Goal: Task Accomplishment & Management: Use online tool/utility

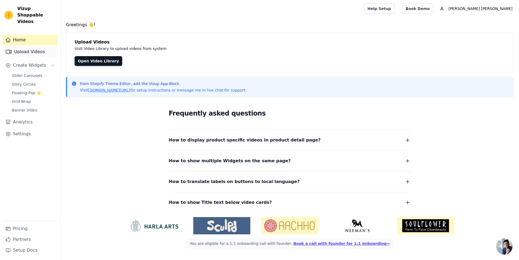
click at [27, 47] on link "Upload Videos" at bounding box center [30, 51] width 56 height 11
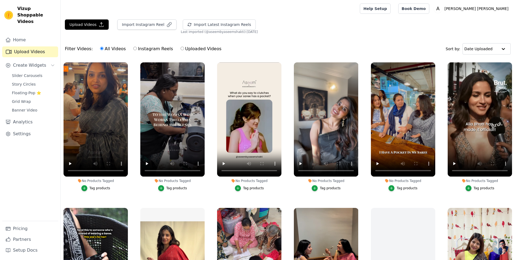
click at [271, 38] on div "Filter Videos: All Videos Instagram Reels Uploaded Videos Sort by: Date Uploaded" at bounding box center [288, 48] width 454 height 21
click at [151, 50] on label "Instagram Reels" at bounding box center [153, 48] width 40 height 7
click at [137, 50] on input "Instagram Reels" at bounding box center [135, 49] width 4 height 4
radio input "true"
click at [135, 25] on button "Import Instagram Reel" at bounding box center [146, 24] width 59 height 10
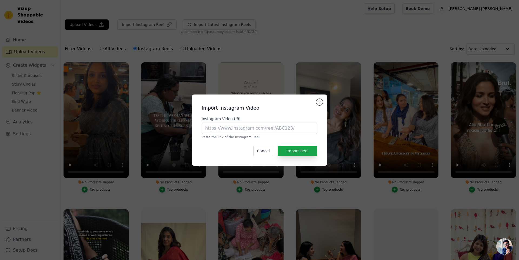
click at [316, 100] on div "Import Instagram Video Instagram Video URL Paste the link of the Instagram Reel…" at bounding box center [259, 130] width 127 height 63
click at [320, 102] on button "Close modal" at bounding box center [319, 102] width 6 height 6
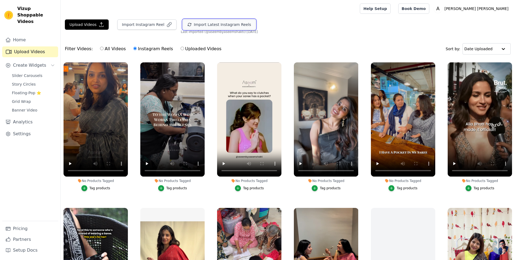
click at [206, 24] on button "Import Latest Instagram Reels" at bounding box center [219, 24] width 73 height 10
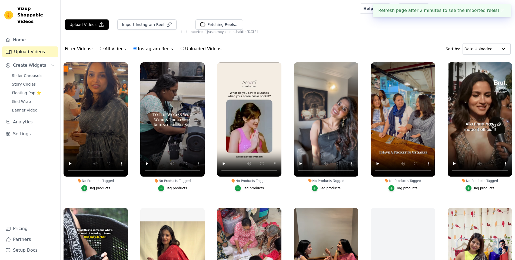
click at [502, 11] on button "✖" at bounding box center [502, 10] width 6 height 6
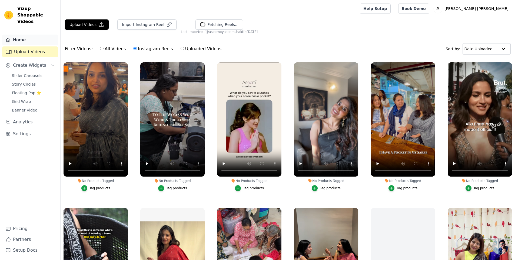
click at [23, 38] on link "Home" at bounding box center [30, 40] width 56 height 11
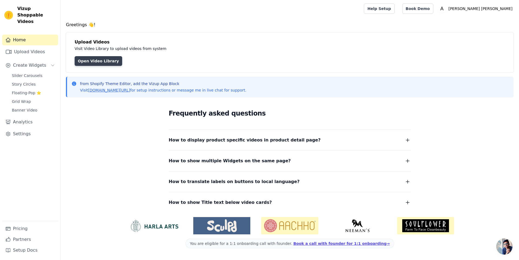
click at [88, 64] on link "Open Video Library" at bounding box center [99, 61] width 48 height 10
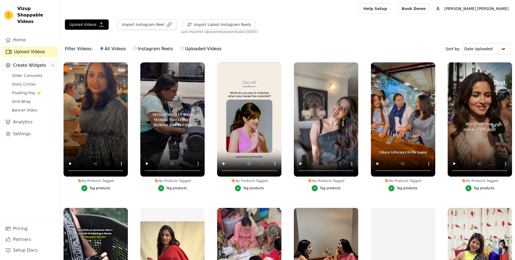
click at [27, 62] on span "Create Widgets" at bounding box center [29, 65] width 33 height 6
click at [24, 73] on span "Slider Carousels" at bounding box center [27, 75] width 31 height 5
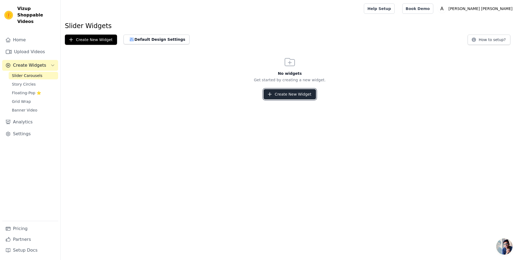
click at [285, 94] on button "Create New Widget" at bounding box center [290, 94] width 52 height 10
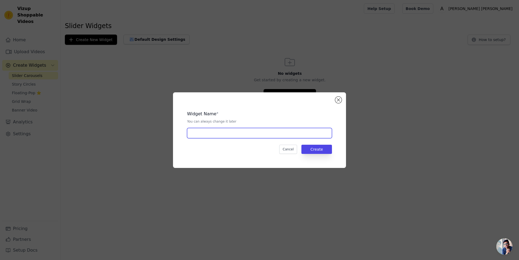
click at [224, 133] on input "text" at bounding box center [259, 133] width 145 height 10
type input "Instagram Slider"
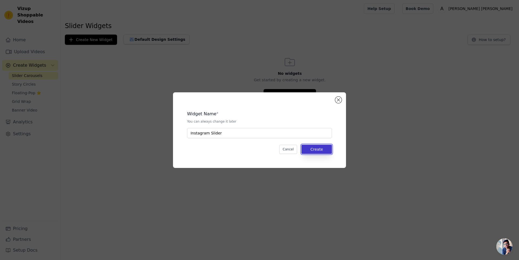
click at [311, 149] on button "Create" at bounding box center [316, 149] width 31 height 9
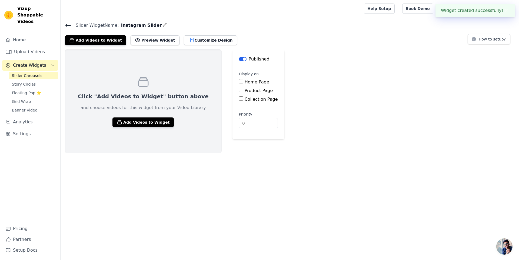
click at [239, 82] on div "Home Page" at bounding box center [258, 82] width 39 height 6
click at [239, 82] on input "Home Page" at bounding box center [241, 81] width 4 height 4
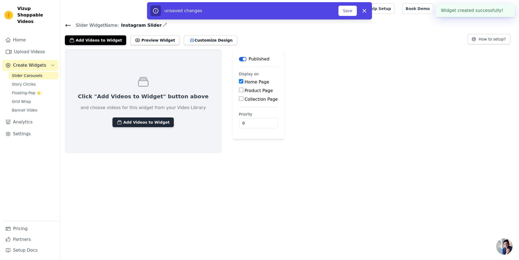
click at [142, 122] on button "Add Videos to Widget" at bounding box center [142, 123] width 61 height 10
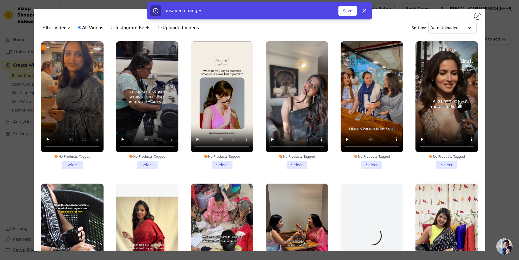
click at [74, 164] on li "No Products Tagged Select" at bounding box center [72, 105] width 62 height 128
click at [0, 0] on input "No Products Tagged Select" at bounding box center [0, 0] width 0 height 0
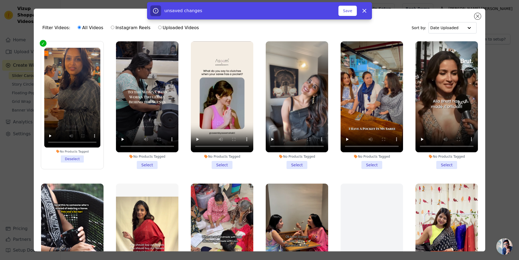
click at [136, 159] on li "No Products Tagged Select" at bounding box center [147, 105] width 62 height 128
click at [0, 0] on input "No Products Tagged Select" at bounding box center [0, 0] width 0 height 0
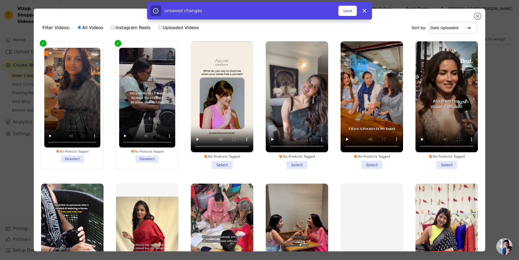
drag, startPoint x: 213, startPoint y: 162, endPoint x: 233, endPoint y: 162, distance: 19.7
click at [214, 162] on li "No Products Tagged Select" at bounding box center [222, 105] width 62 height 128
click at [0, 0] on input "No Products Tagged Select" at bounding box center [0, 0] width 0 height 0
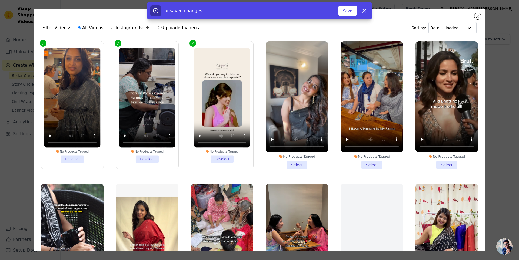
drag, startPoint x: 283, startPoint y: 163, endPoint x: 291, endPoint y: 163, distance: 8.1
click at [283, 163] on li "No Products Tagged Select" at bounding box center [297, 105] width 62 height 128
click at [0, 0] on input "No Products Tagged Select" at bounding box center [0, 0] width 0 height 0
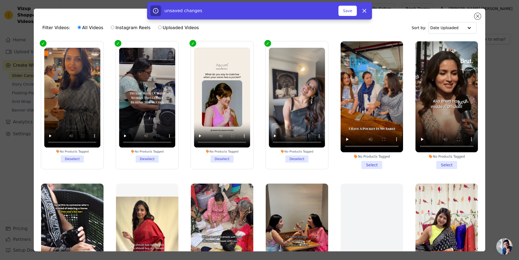
drag, startPoint x: 363, startPoint y: 165, endPoint x: 400, endPoint y: 165, distance: 36.5
click at [364, 165] on li "No Products Tagged Select" at bounding box center [372, 105] width 62 height 128
click at [0, 0] on input "No Products Tagged Select" at bounding box center [0, 0] width 0 height 0
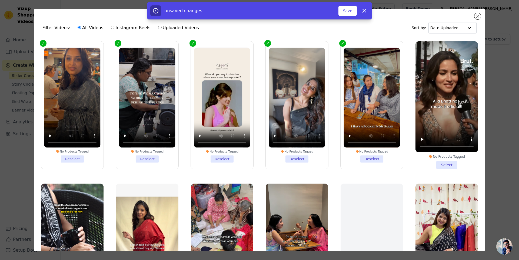
click at [442, 164] on li "No Products Tagged Select" at bounding box center [446, 105] width 62 height 128
click at [0, 0] on input "No Products Tagged Select" at bounding box center [0, 0] width 0 height 0
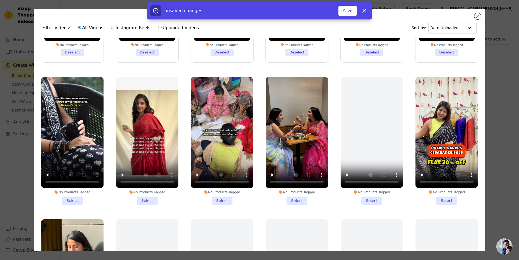
scroll to position [108, 0]
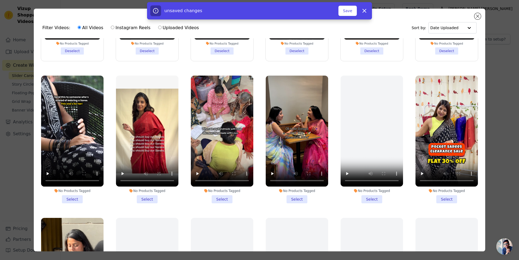
click at [74, 197] on li "No Products Tagged Select" at bounding box center [72, 140] width 62 height 128
click at [0, 0] on input "No Products Tagged Select" at bounding box center [0, 0] width 0 height 0
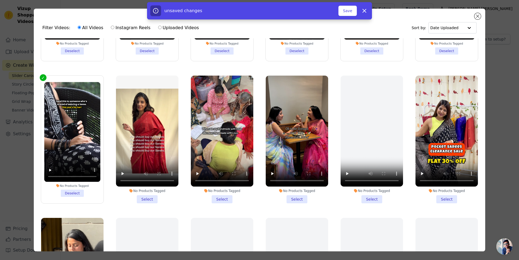
click at [140, 196] on li "No Products Tagged Select" at bounding box center [147, 140] width 62 height 128
click at [0, 0] on input "No Products Tagged Select" at bounding box center [0, 0] width 0 height 0
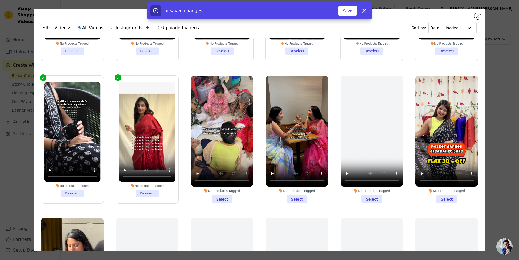
click at [217, 196] on li "No Products Tagged Select" at bounding box center [222, 140] width 62 height 128
click at [0, 0] on input "No Products Tagged Select" at bounding box center [0, 0] width 0 height 0
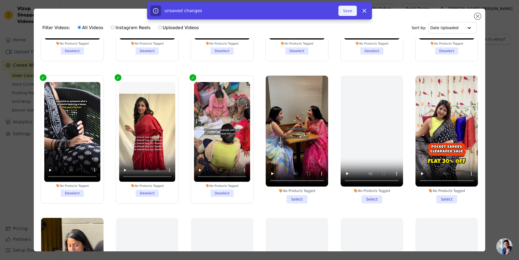
click at [353, 14] on button "Save" at bounding box center [347, 11] width 18 height 10
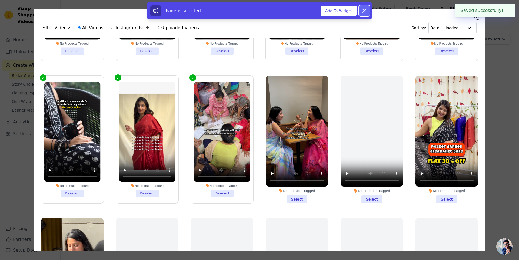
click at [365, 11] on icon at bounding box center [364, 10] width 3 height 3
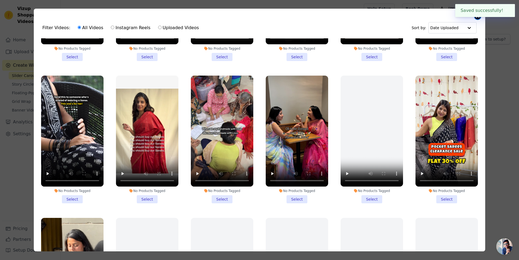
click at [478, 19] on button "Close modal" at bounding box center [477, 16] width 6 height 6
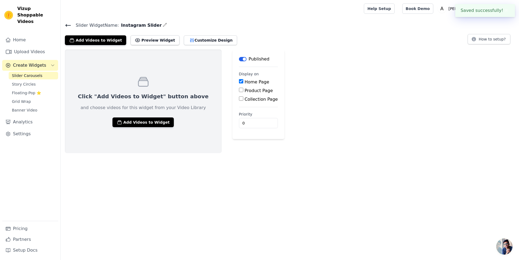
click at [239, 81] on input "Home Page" at bounding box center [241, 81] width 4 height 4
checkbox input "false"
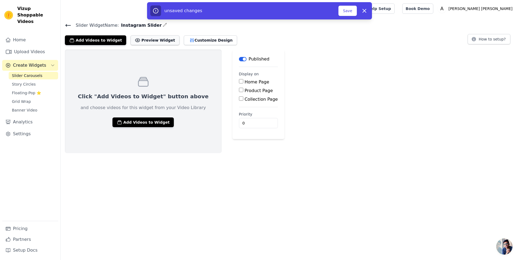
click at [143, 40] on button "Preview Widget" at bounding box center [155, 40] width 49 height 10
click at [345, 11] on button "Save" at bounding box center [347, 11] width 18 height 10
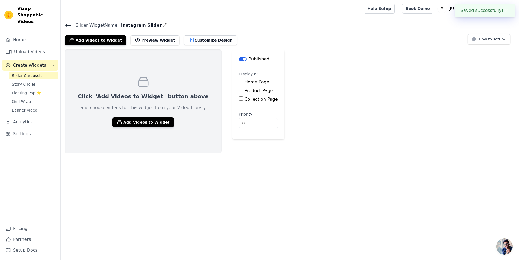
click at [505, 10] on button "✖" at bounding box center [506, 10] width 6 height 6
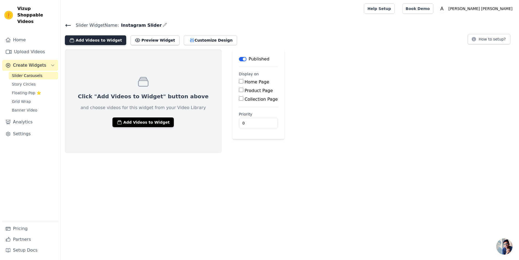
click at [89, 42] on button "Add Videos to Widget" at bounding box center [95, 40] width 61 height 10
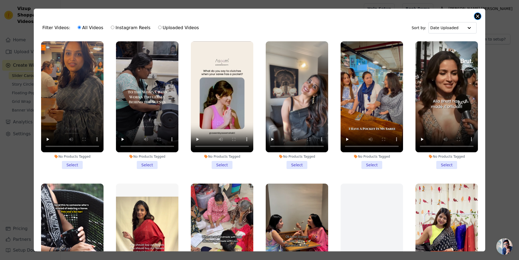
click at [477, 16] on button "Close modal" at bounding box center [477, 16] width 6 height 6
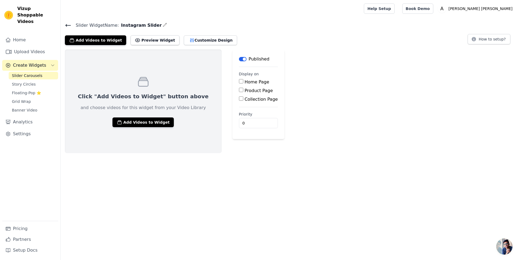
click at [64, 25] on div "Slider Widget Name: Instagram Slider Add Videos to Widget Preview Widget Custom…" at bounding box center [290, 34] width 458 height 24
click at [69, 23] on icon at bounding box center [68, 25] width 6 height 6
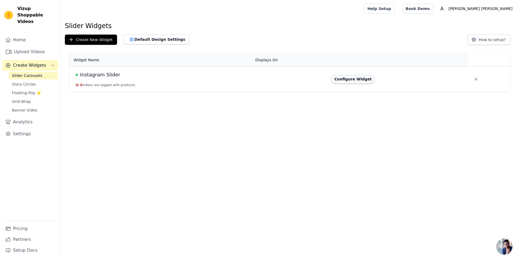
click at [350, 79] on button "Configure Widget" at bounding box center [353, 79] width 44 height 9
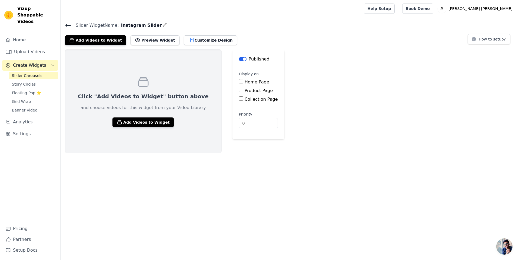
click at [245, 84] on label "Home Page" at bounding box center [257, 81] width 25 height 5
click at [239, 84] on input "Home Page" at bounding box center [241, 81] width 4 height 4
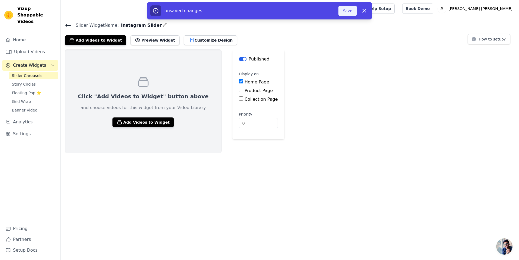
click at [348, 12] on button "Save" at bounding box center [347, 11] width 18 height 10
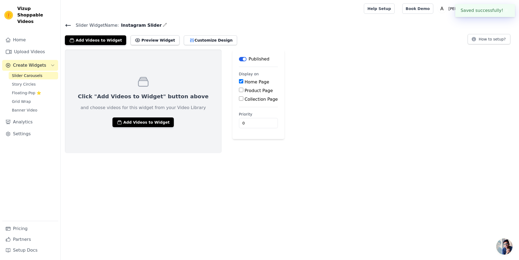
click at [245, 80] on label "Home Page" at bounding box center [257, 81] width 25 height 5
click at [239, 80] on input "Home Page" at bounding box center [241, 81] width 4 height 4
checkbox input "false"
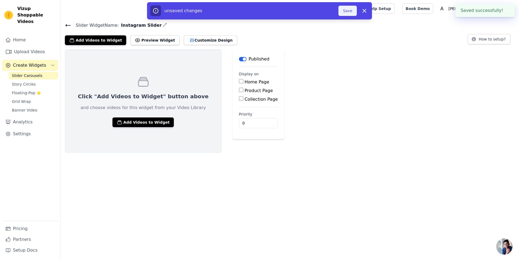
click at [348, 12] on button "Save" at bounding box center [347, 11] width 18 height 10
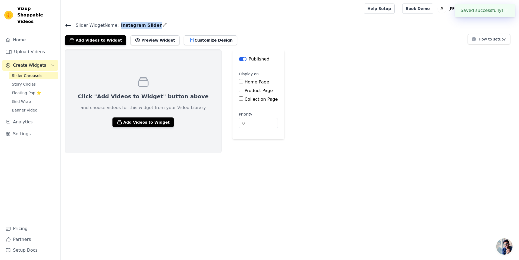
drag, startPoint x: 116, startPoint y: 26, endPoint x: 149, endPoint y: 27, distance: 32.7
click at [149, 27] on span "Instagram Slider" at bounding box center [140, 25] width 43 height 6
copy span "Instagram Slider"
click at [25, 82] on span "Story Circles" at bounding box center [24, 84] width 24 height 5
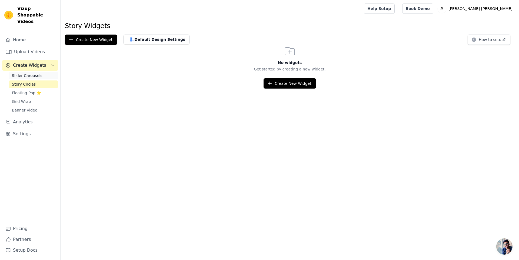
click at [24, 73] on span "Slider Carousels" at bounding box center [27, 75] width 31 height 5
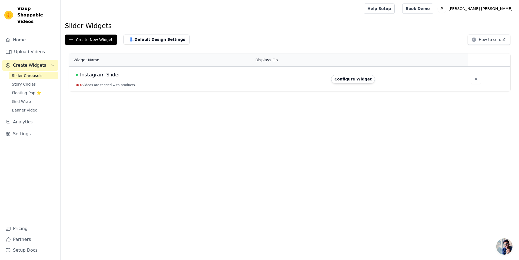
click at [141, 85] on td "Instagram Slider 0 / 0 videos are tagged with products." at bounding box center [160, 79] width 183 height 25
click at [344, 80] on button "Configure Widget" at bounding box center [353, 79] width 44 height 9
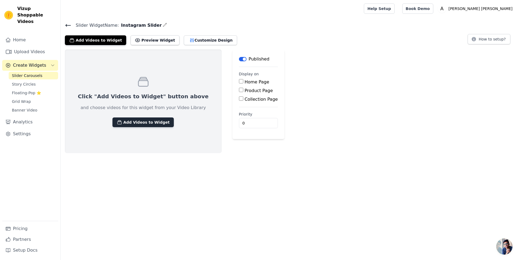
click at [149, 120] on button "Add Videos to Widget" at bounding box center [142, 123] width 61 height 10
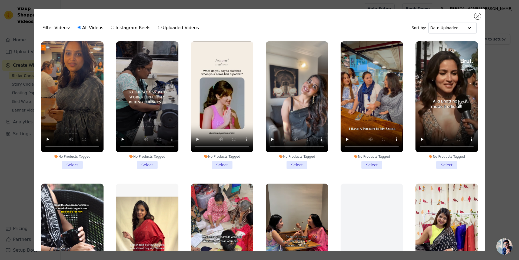
click at [74, 162] on li "No Products Tagged Select" at bounding box center [72, 105] width 62 height 128
click at [0, 0] on input "No Products Tagged Select" at bounding box center [0, 0] width 0 height 0
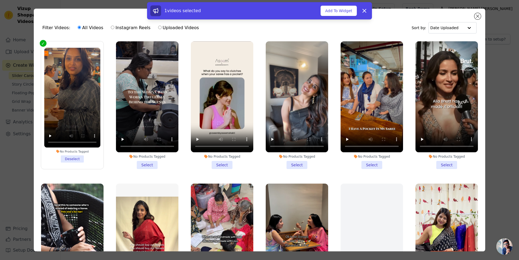
click at [146, 162] on li "No Products Tagged Select" at bounding box center [147, 105] width 62 height 128
click at [0, 0] on input "No Products Tagged Select" at bounding box center [0, 0] width 0 height 0
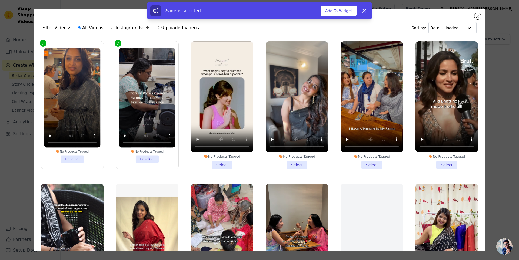
click at [221, 164] on li "No Products Tagged Select" at bounding box center [222, 105] width 62 height 128
click at [0, 0] on input "No Products Tagged Select" at bounding box center [0, 0] width 0 height 0
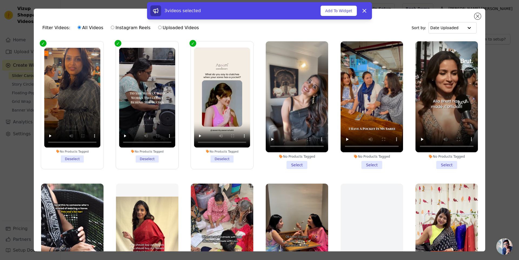
click at [293, 162] on li "No Products Tagged Select" at bounding box center [297, 105] width 62 height 128
click at [0, 0] on input "No Products Tagged Select" at bounding box center [0, 0] width 0 height 0
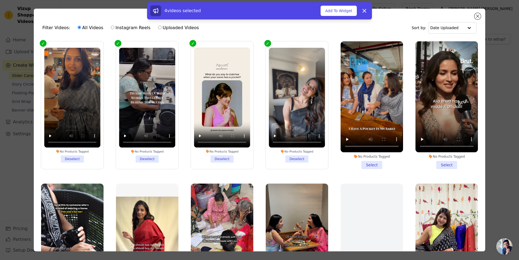
click at [361, 163] on li "No Products Tagged Select" at bounding box center [372, 105] width 62 height 128
click at [0, 0] on input "No Products Tagged Select" at bounding box center [0, 0] width 0 height 0
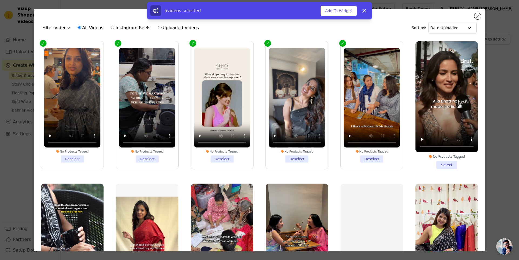
click at [435, 162] on li "No Products Tagged Select" at bounding box center [446, 105] width 62 height 128
click at [0, 0] on input "No Products Tagged Select" at bounding box center [0, 0] width 0 height 0
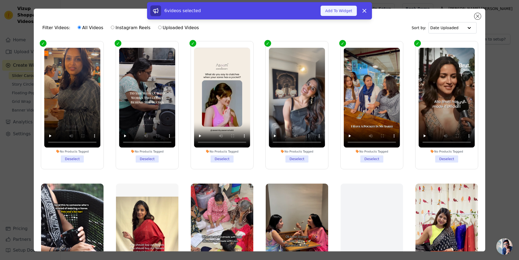
click at [340, 11] on button "Add To Widget" at bounding box center [339, 11] width 36 height 10
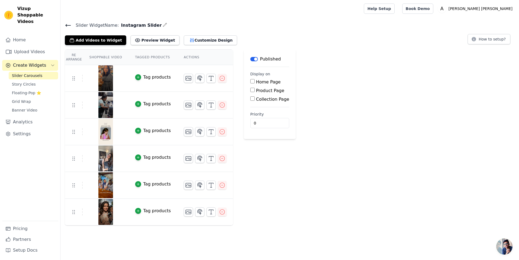
click at [30, 73] on span "Slider Carousels" at bounding box center [27, 75] width 31 height 5
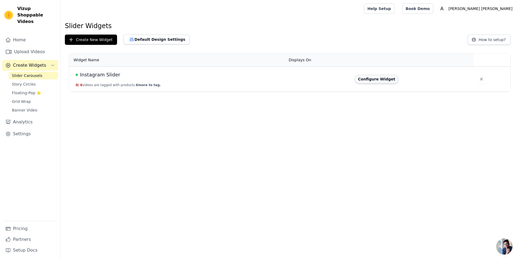
click at [384, 82] on button "Configure Widget" at bounding box center [377, 79] width 44 height 9
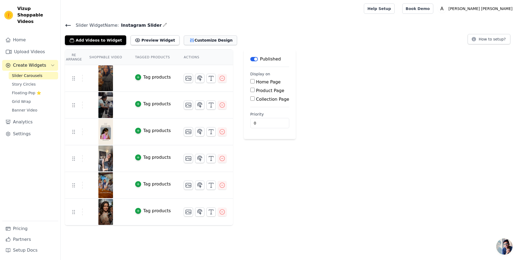
click at [197, 39] on button "Customize Design" at bounding box center [210, 40] width 53 height 10
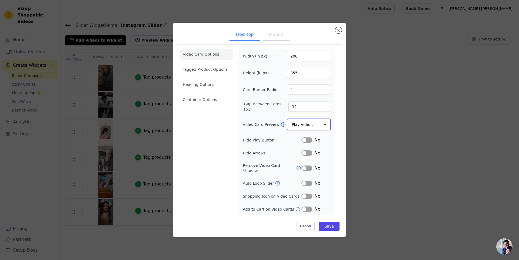
click at [314, 126] on input "Video Card Preview" at bounding box center [306, 124] width 28 height 11
click at [305, 129] on input "Video Card Preview" at bounding box center [306, 124] width 28 height 11
click at [308, 143] on div "Play Video In Loop" at bounding box center [309, 143] width 44 height 23
click at [215, 71] on li "Tagged Product Options" at bounding box center [205, 69] width 53 height 11
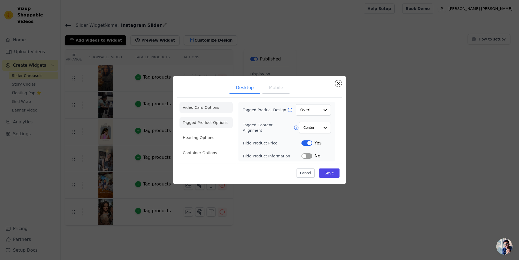
click at [199, 107] on li "Video Card Options" at bounding box center [205, 107] width 53 height 11
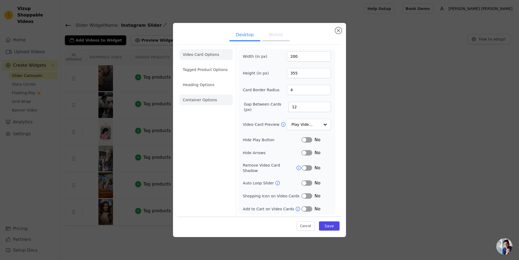
click at [201, 103] on li "Container Options" at bounding box center [205, 100] width 53 height 11
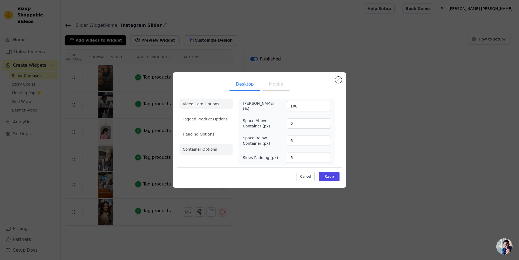
drag, startPoint x: 204, startPoint y: 95, endPoint x: 204, endPoint y: 100, distance: 4.9
click at [204, 96] on div "Video Card Options Tagged Product Options Heading Options Container Options" at bounding box center [205, 130] width 53 height 73
click at [204, 104] on li "Video Card Options" at bounding box center [205, 104] width 53 height 11
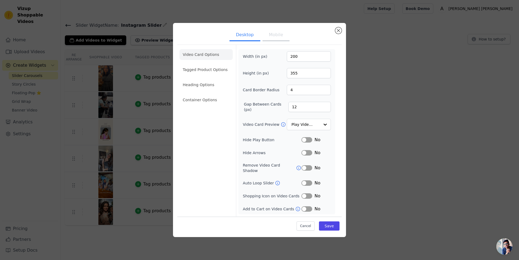
click at [311, 133] on div "Width (in px) 200 Height (in px) 355 Card Border Radius 4 Gap Between Cards (px…" at bounding box center [287, 131] width 88 height 161
click at [309, 129] on input "Video Card Preview" at bounding box center [306, 124] width 28 height 11
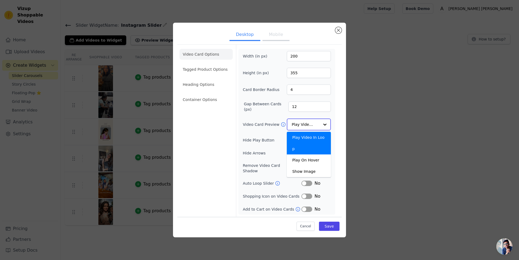
click at [310, 141] on div "Play Video In Loop" at bounding box center [309, 143] width 44 height 23
click at [301, 122] on input "Video Card Preview" at bounding box center [306, 124] width 28 height 11
click at [304, 155] on div "Play On Hover" at bounding box center [309, 160] width 44 height 11
click at [307, 128] on input "Video Card Preview" at bounding box center [306, 124] width 28 height 11
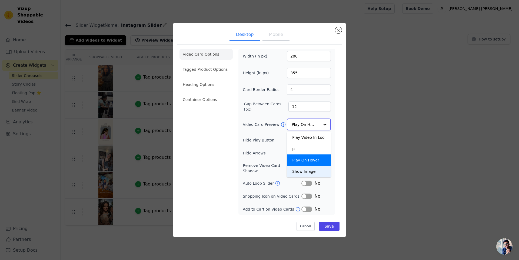
click at [304, 166] on div "Show Image" at bounding box center [309, 171] width 44 height 11
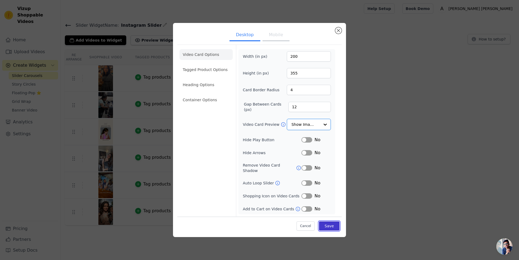
click at [327, 222] on button "Save" at bounding box center [329, 226] width 21 height 9
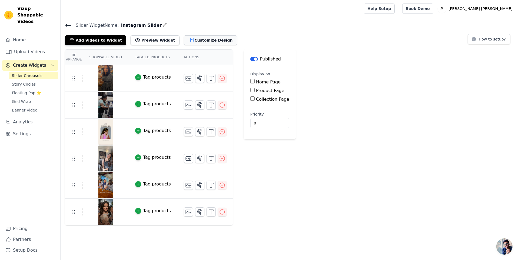
click at [190, 40] on button "Customize Design" at bounding box center [210, 40] width 53 height 10
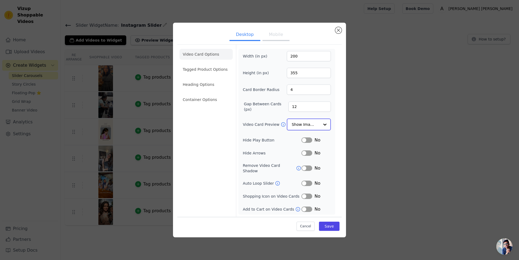
click at [307, 129] on input "Video Card Preview" at bounding box center [306, 124] width 28 height 11
click at [303, 155] on div "Play On Hover" at bounding box center [309, 160] width 44 height 11
click at [309, 143] on button "Label" at bounding box center [306, 139] width 11 height 5
click at [307, 181] on button "Label" at bounding box center [306, 183] width 11 height 5
click at [308, 182] on button "Label" at bounding box center [306, 183] width 11 height 5
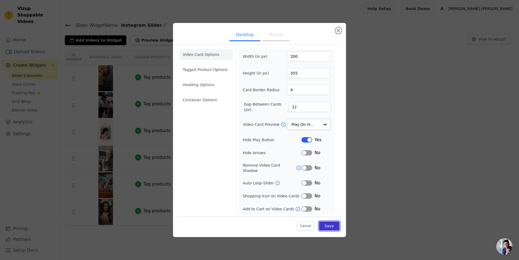
click at [327, 224] on button "Save" at bounding box center [329, 226] width 21 height 9
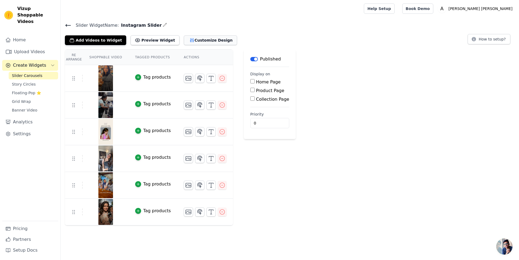
click at [187, 38] on button "Customize Design" at bounding box center [210, 40] width 53 height 10
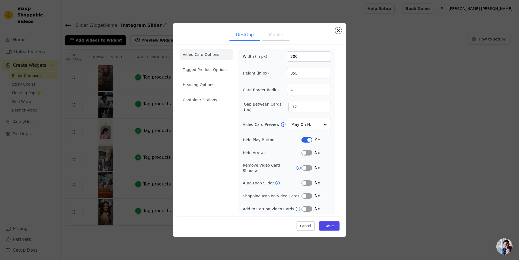
click at [309, 156] on button "Label" at bounding box center [306, 152] width 11 height 5
click at [307, 140] on button "Label" at bounding box center [306, 139] width 11 height 5
click at [308, 183] on button "Label" at bounding box center [306, 183] width 11 height 5
click at [311, 194] on button "Label" at bounding box center [306, 196] width 11 height 5
click at [307, 208] on button "Label" at bounding box center [306, 209] width 11 height 5
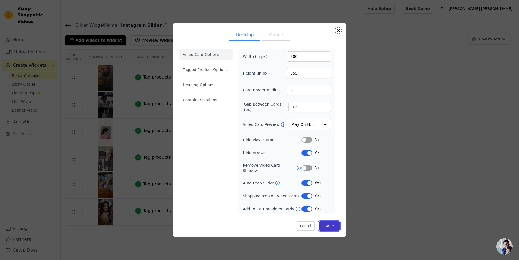
click at [333, 224] on button "Save" at bounding box center [329, 226] width 21 height 9
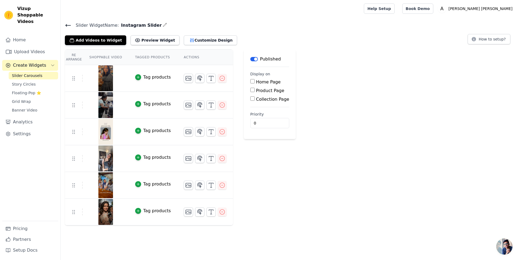
click at [143, 76] on div "Tag products" at bounding box center [157, 77] width 28 height 6
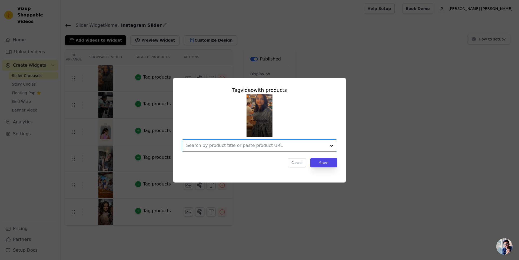
click at [323, 147] on input "text" at bounding box center [256, 145] width 140 height 6
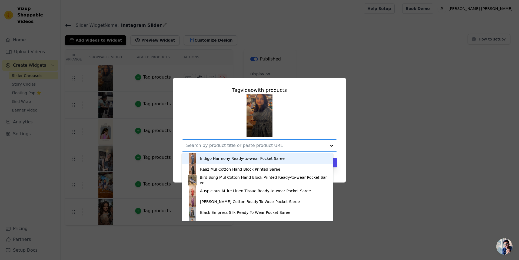
click at [286, 157] on div "Indigo Harmony Ready-to-wear Pocket Saree" at bounding box center [257, 158] width 141 height 11
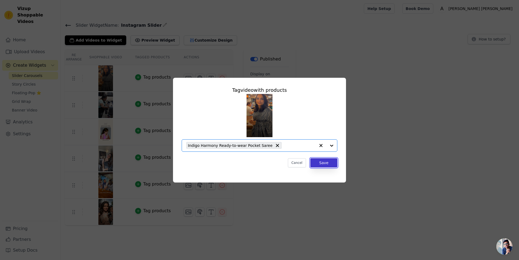
click at [322, 163] on button "Save" at bounding box center [323, 162] width 27 height 9
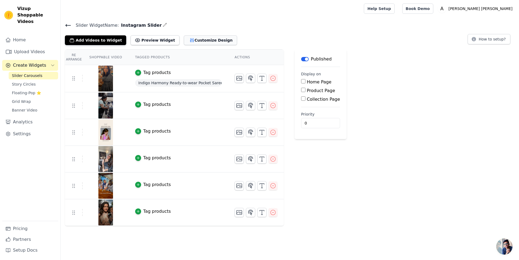
click at [185, 43] on button "Customize Design" at bounding box center [210, 40] width 53 height 10
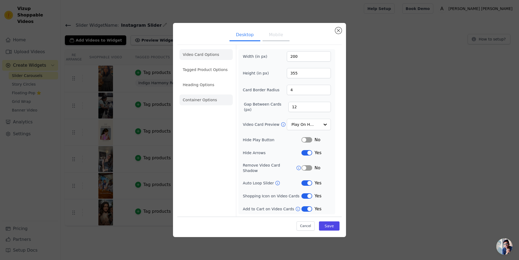
click at [216, 102] on li "Container Options" at bounding box center [205, 100] width 53 height 11
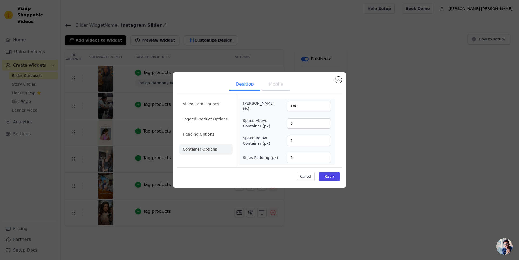
click at [209, 111] on ul "Video Card Options Tagged Product Options Heading Options Container Options" at bounding box center [205, 127] width 53 height 61
click at [206, 105] on li "Video Card Options" at bounding box center [205, 104] width 53 height 11
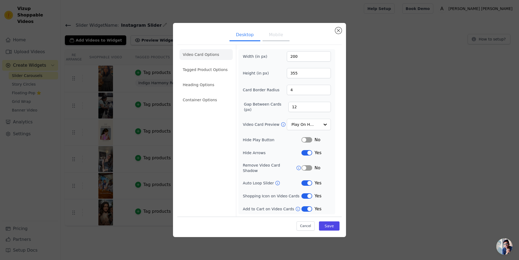
click at [309, 155] on button "Label" at bounding box center [306, 152] width 11 height 5
click at [308, 183] on button "Label" at bounding box center [306, 183] width 11 height 5
click at [329, 224] on button "Save" at bounding box center [329, 226] width 21 height 9
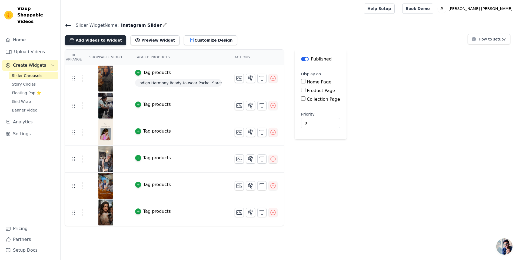
click at [104, 41] on button "Add Videos to Widget" at bounding box center [95, 40] width 61 height 10
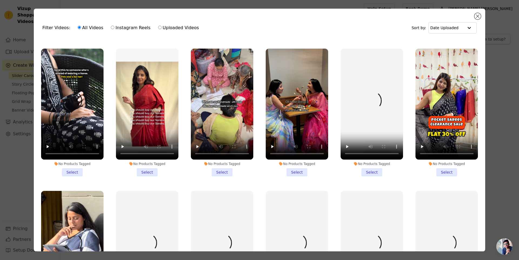
scroll to position [108, 0]
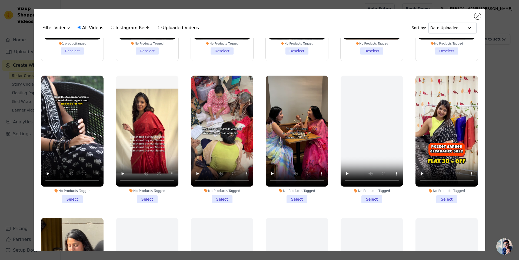
drag, startPoint x: 69, startPoint y: 196, endPoint x: 90, endPoint y: 196, distance: 21.4
click at [69, 196] on li "No Products Tagged Select" at bounding box center [72, 140] width 62 height 128
click at [0, 0] on input "No Products Tagged Select" at bounding box center [0, 0] width 0 height 0
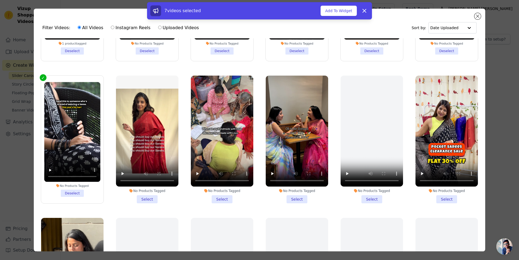
click at [145, 194] on li "No Products Tagged Select" at bounding box center [147, 140] width 62 height 128
click at [0, 0] on input "No Products Tagged Select" at bounding box center [0, 0] width 0 height 0
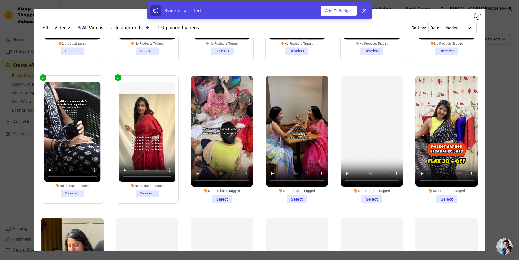
drag, startPoint x: 214, startPoint y: 194, endPoint x: 234, endPoint y: 195, distance: 20.3
click at [214, 195] on li "No Products Tagged Select" at bounding box center [222, 140] width 62 height 128
click at [0, 0] on input "No Products Tagged Select" at bounding box center [0, 0] width 0 height 0
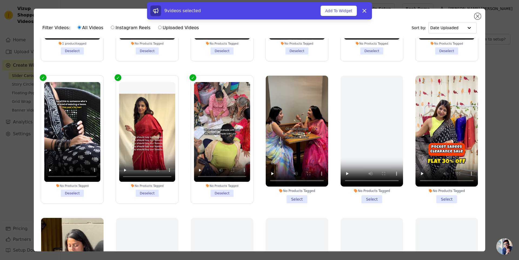
drag, startPoint x: 289, startPoint y: 195, endPoint x: 321, endPoint y: 197, distance: 32.0
click at [289, 195] on li "No Products Tagged Select" at bounding box center [297, 140] width 62 height 128
click at [0, 0] on input "No Products Tagged Select" at bounding box center [0, 0] width 0 height 0
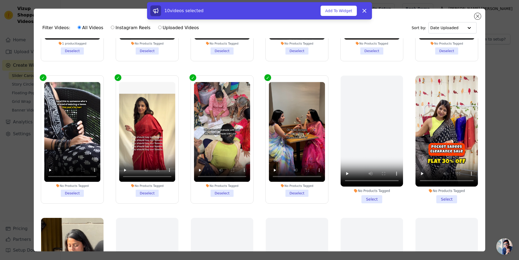
click at [363, 195] on li "No Products Tagged Select" at bounding box center [372, 140] width 62 height 128
click at [438, 197] on li "No Products Tagged Select" at bounding box center [446, 140] width 62 height 128
click at [0, 0] on input "No Products Tagged Select" at bounding box center [0, 0] width 0 height 0
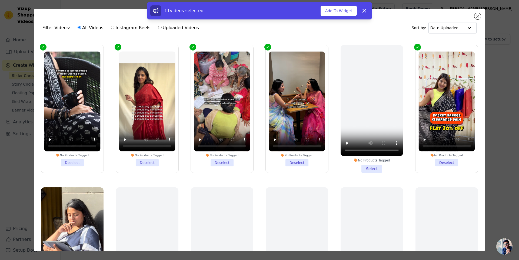
scroll to position [243, 0]
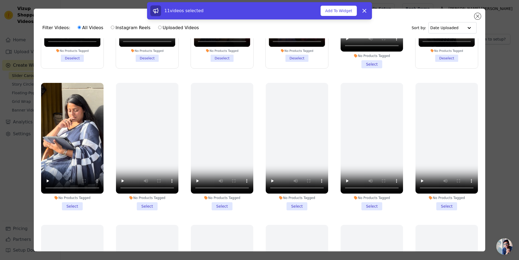
click at [74, 200] on li "No Products Tagged Select" at bounding box center [72, 147] width 62 height 128
click at [0, 0] on input "No Products Tagged Select" at bounding box center [0, 0] width 0 height 0
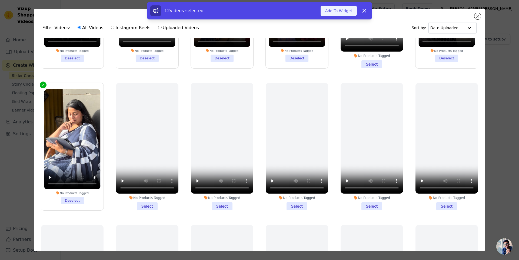
click at [340, 11] on button "Add To Widget" at bounding box center [339, 11] width 36 height 10
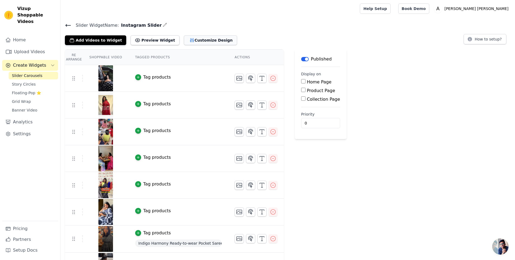
click at [188, 39] on button "Customize Design" at bounding box center [210, 40] width 53 height 10
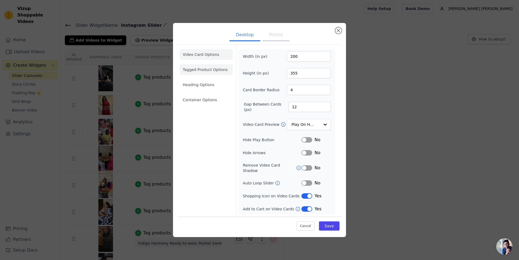
click at [205, 71] on li "Tagged Product Options" at bounding box center [205, 69] width 53 height 11
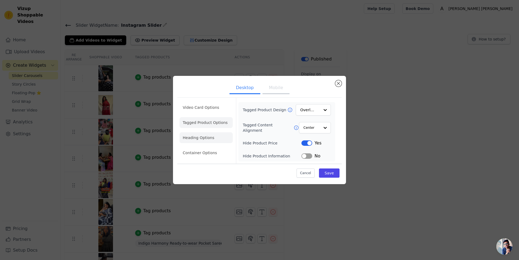
click at [201, 138] on li "Heading Options" at bounding box center [205, 137] width 53 height 11
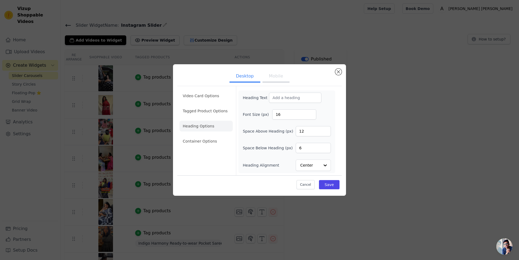
click at [200, 140] on li "Container Options" at bounding box center [205, 141] width 53 height 11
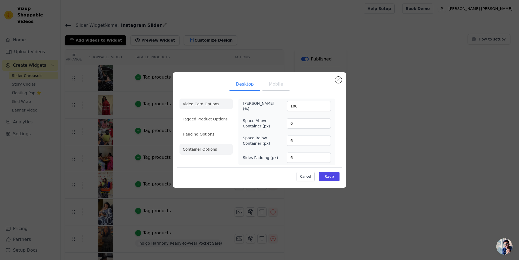
click at [209, 106] on li "Video Card Options" at bounding box center [205, 104] width 53 height 11
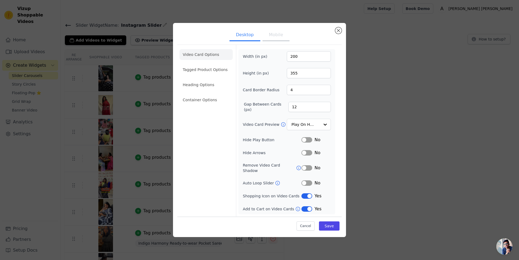
click at [278, 41] on button "Mobile" at bounding box center [275, 35] width 27 height 12
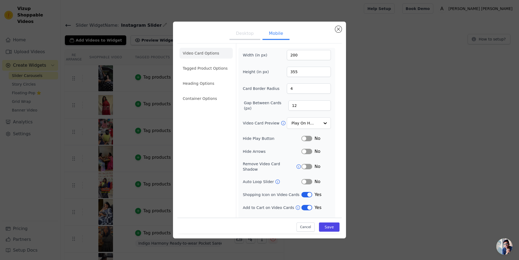
click at [252, 36] on button "Desktop" at bounding box center [245, 34] width 31 height 12
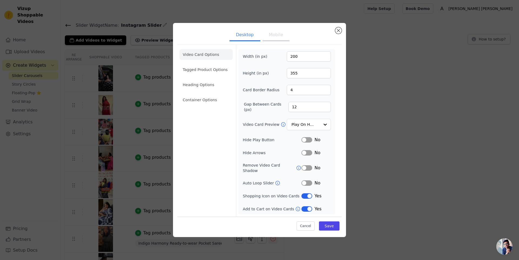
click at [263, 36] on button "Mobile" at bounding box center [275, 35] width 27 height 12
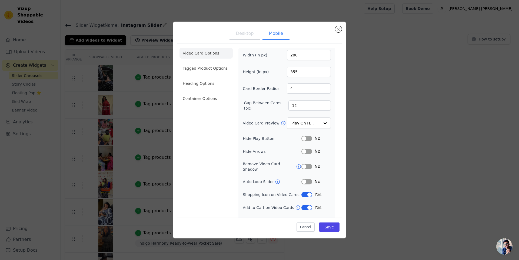
click at [246, 37] on button "Desktop" at bounding box center [245, 34] width 31 height 12
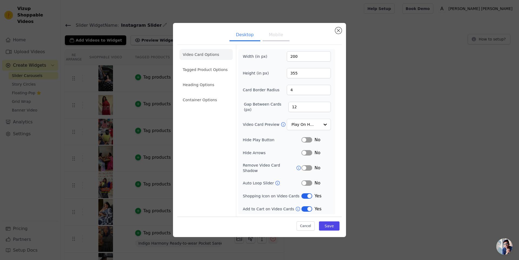
click at [343, 32] on div "Desktop Mobile Video Card Options Tagged Product Options Heading Options Contai…" at bounding box center [259, 130] width 173 height 214
click at [337, 34] on button "Close modal" at bounding box center [338, 30] width 6 height 6
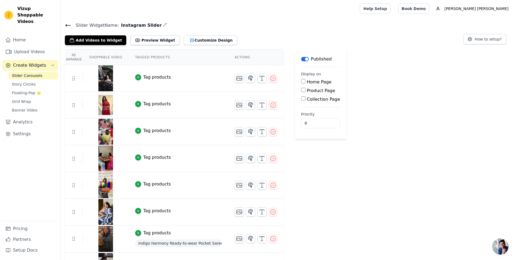
click at [159, 78] on div "Tag products" at bounding box center [157, 77] width 28 height 6
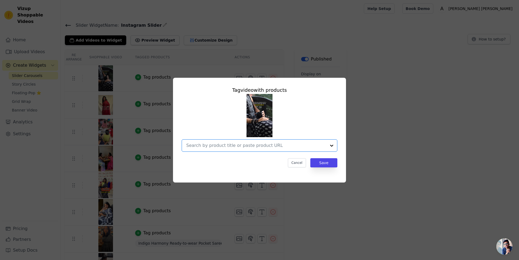
click at [283, 145] on input "text" at bounding box center [256, 145] width 140 height 6
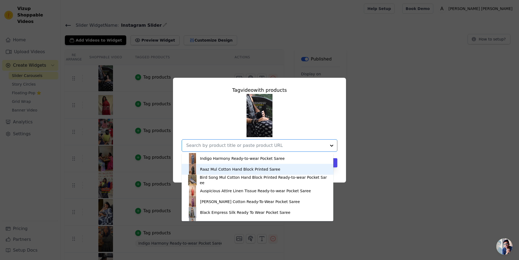
click at [260, 168] on div "Raaz Mul Cotton Hand Block Printed Saree" at bounding box center [240, 169] width 80 height 5
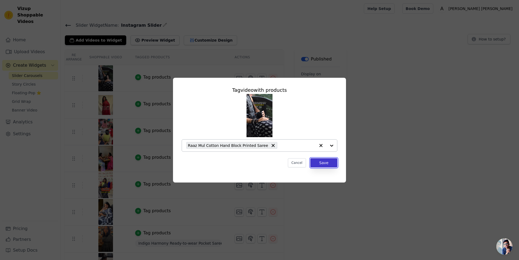
click at [321, 161] on button "Save" at bounding box center [323, 162] width 27 height 9
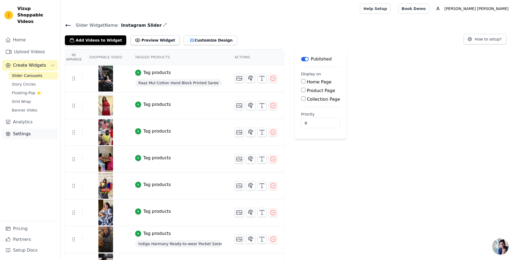
click at [22, 129] on link "Settings" at bounding box center [30, 134] width 56 height 11
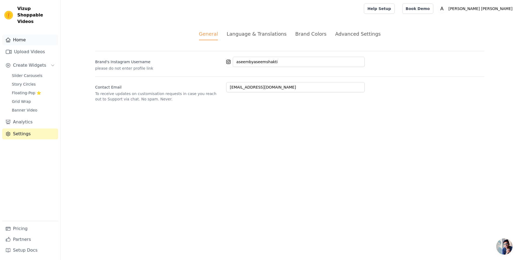
click at [19, 35] on link "Home" at bounding box center [30, 40] width 56 height 11
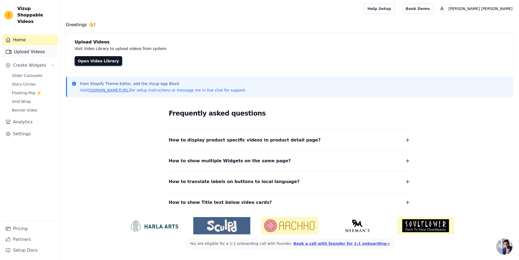
click at [26, 48] on link "Upload Videos" at bounding box center [30, 51] width 56 height 11
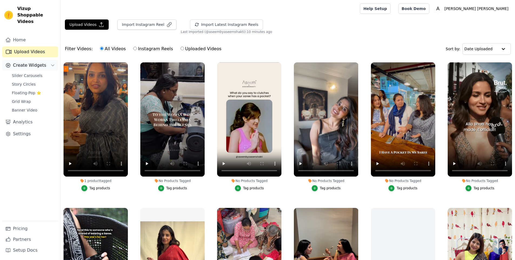
click at [26, 62] on span "Create Widgets" at bounding box center [29, 65] width 33 height 6
click at [429, 43] on div "Filter Videos: All Videos Instagram Reels Uploaded Videos Sort by: Date Uploaded" at bounding box center [288, 48] width 454 height 21
click at [55, 63] on icon "Sidebar" at bounding box center [53, 65] width 4 height 4
click at [45, 72] on link "Slider Carousels" at bounding box center [33, 76] width 49 height 8
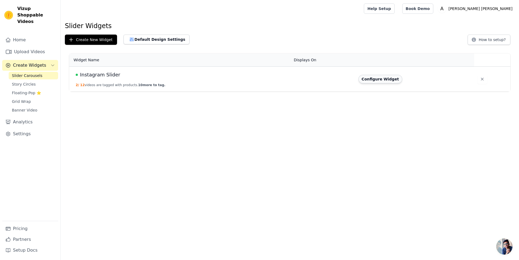
click at [384, 79] on button "Configure Widget" at bounding box center [380, 79] width 44 height 9
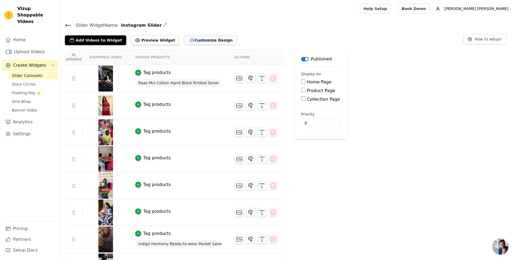
click at [184, 42] on button "Customize Design" at bounding box center [210, 40] width 53 height 10
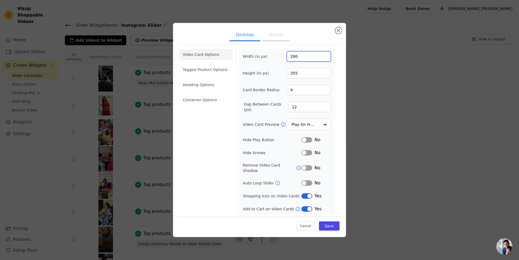
click at [290, 59] on input "200" at bounding box center [309, 56] width 44 height 10
type input "300"
click at [327, 222] on button "Save" at bounding box center [329, 226] width 21 height 9
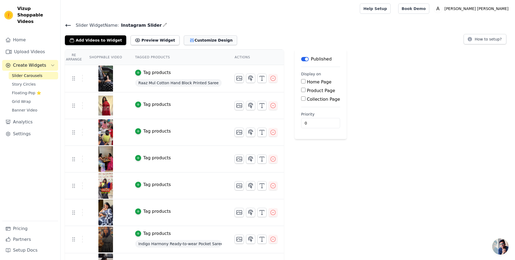
click at [194, 39] on button "Customize Design" at bounding box center [210, 40] width 53 height 10
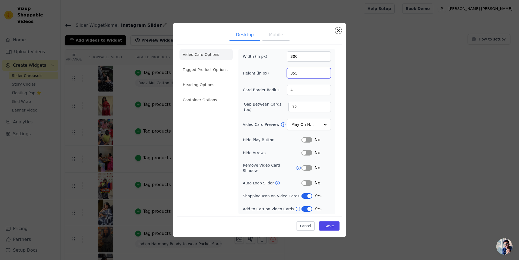
click at [291, 75] on input "355" at bounding box center [309, 73] width 44 height 10
type input "480"
click at [292, 60] on input "300" at bounding box center [309, 56] width 44 height 10
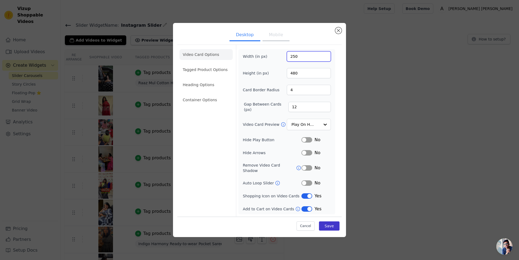
type input "250"
click at [324, 225] on button "Save" at bounding box center [329, 226] width 21 height 9
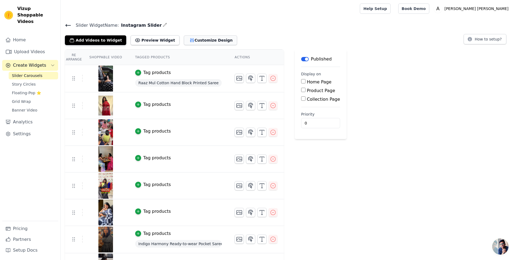
click at [195, 41] on button "Customize Design" at bounding box center [210, 40] width 53 height 10
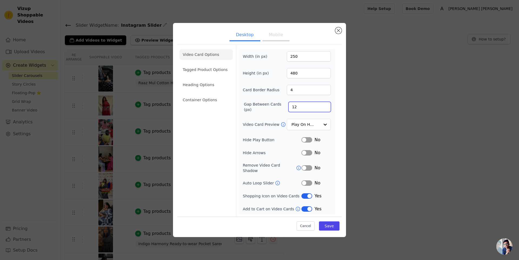
click at [290, 111] on input "12" at bounding box center [309, 107] width 42 height 10
type input "20"
click at [328, 227] on button "Save" at bounding box center [329, 226] width 21 height 9
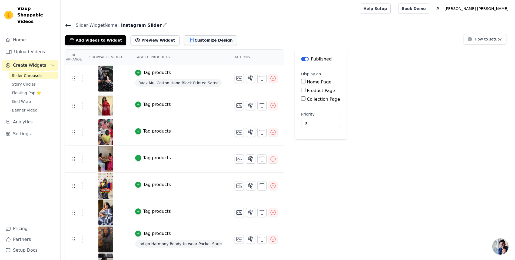
click at [186, 42] on button "Customize Design" at bounding box center [210, 40] width 53 height 10
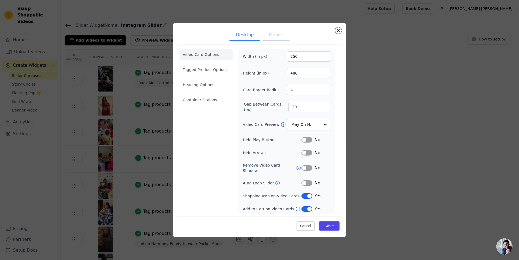
click at [272, 40] on button "Mobile" at bounding box center [275, 35] width 27 height 12
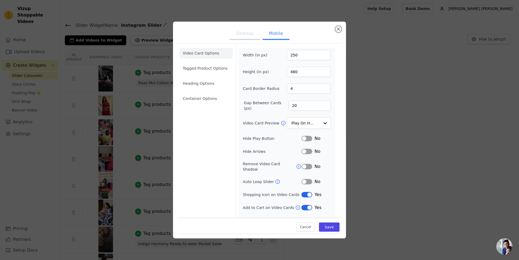
click at [246, 40] on button "Desktop" at bounding box center [245, 34] width 31 height 12
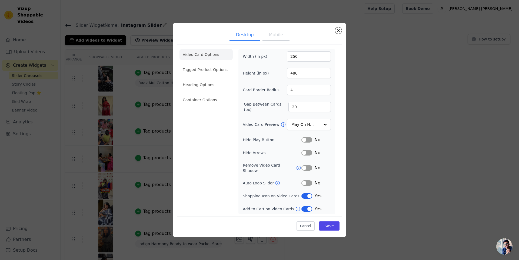
click at [269, 39] on button "Mobile" at bounding box center [275, 35] width 27 height 12
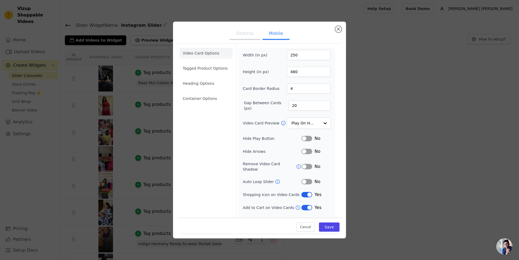
click at [245, 38] on button "Desktop" at bounding box center [245, 34] width 31 height 12
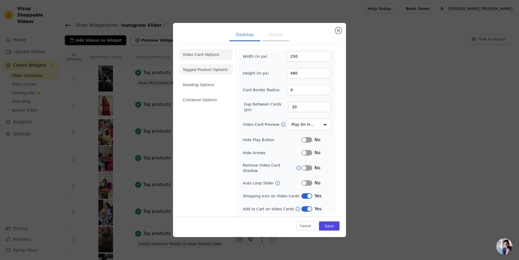
click at [213, 70] on li "Tagged Product Options" at bounding box center [205, 69] width 53 height 11
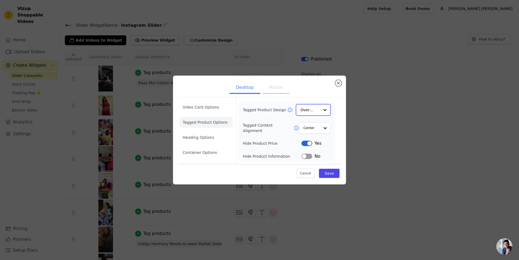
click at [312, 112] on input "Tagged Product Design" at bounding box center [310, 110] width 19 height 11
click at [306, 121] on div "Card" at bounding box center [313, 122] width 35 height 11
click at [325, 175] on button "Save" at bounding box center [329, 173] width 21 height 9
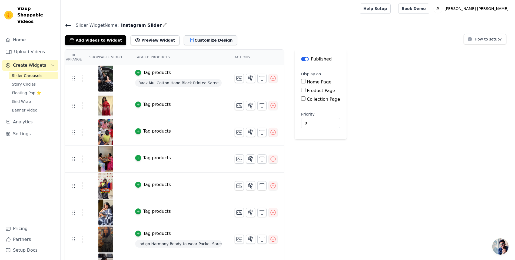
click at [190, 41] on button "Customize Design" at bounding box center [210, 40] width 53 height 10
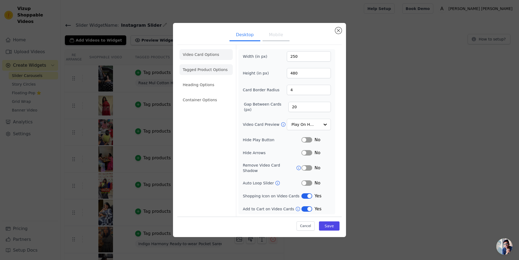
click at [215, 73] on li "Tagged Product Options" at bounding box center [205, 69] width 53 height 11
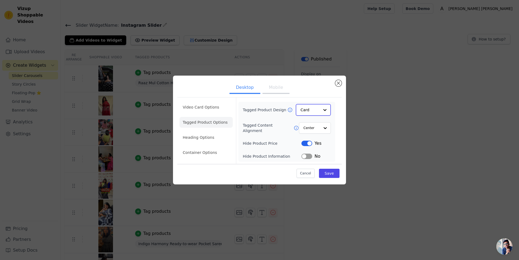
click at [314, 111] on input "Tagged Product Design" at bounding box center [310, 110] width 19 height 11
click at [315, 147] on div "Minimalist" at bounding box center [313, 145] width 35 height 11
click at [331, 175] on button "Save" at bounding box center [329, 173] width 21 height 9
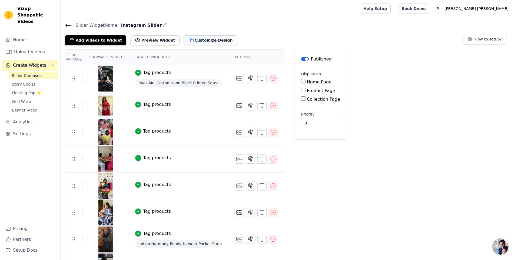
click at [190, 39] on button "Customize Design" at bounding box center [210, 40] width 53 height 10
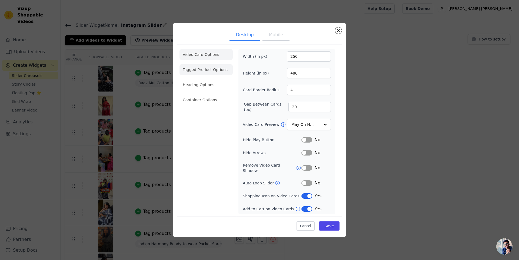
click at [207, 73] on li "Tagged Product Options" at bounding box center [205, 69] width 53 height 11
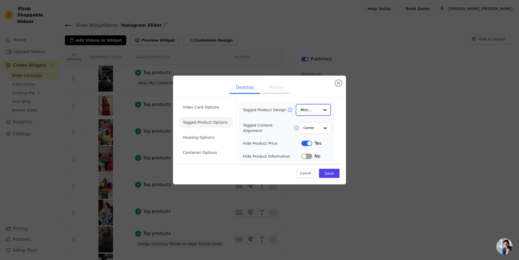
click at [311, 108] on input "Tagged Product Design" at bounding box center [310, 110] width 19 height 11
click at [311, 117] on div "Tagged Product Design Card Overlay Minimalist Option Minimalist, selected. You …" at bounding box center [287, 131] width 88 height 55
click at [311, 112] on input "Tagged Product Design" at bounding box center [310, 110] width 19 height 11
click at [314, 123] on div "Card" at bounding box center [313, 122] width 35 height 11
click at [328, 174] on button "Save" at bounding box center [329, 173] width 21 height 9
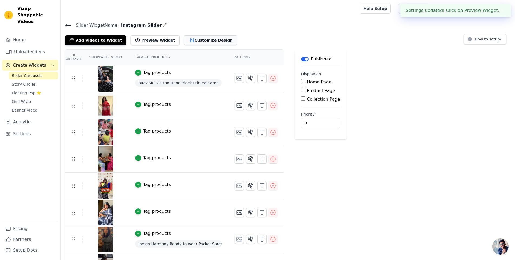
drag, startPoint x: 186, startPoint y: 33, endPoint x: 186, endPoint y: 38, distance: 5.4
click at [186, 34] on div "Slider Widget Name: Instagram Slider Add Videos to Widget Preview Widget Custom…" at bounding box center [288, 34] width 454 height 24
click at [186, 38] on button "Customize Design" at bounding box center [210, 40] width 53 height 10
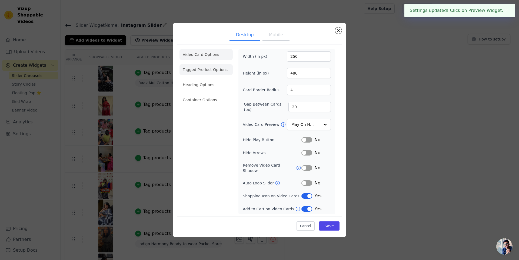
click at [204, 69] on li "Tagged Product Options" at bounding box center [205, 69] width 53 height 11
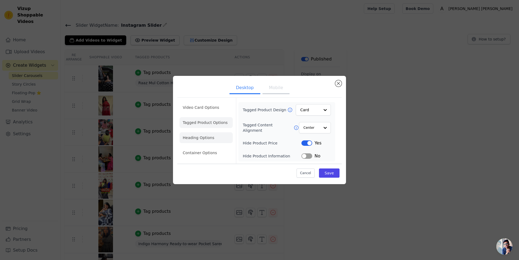
click at [198, 132] on li "Heading Options" at bounding box center [205, 137] width 53 height 11
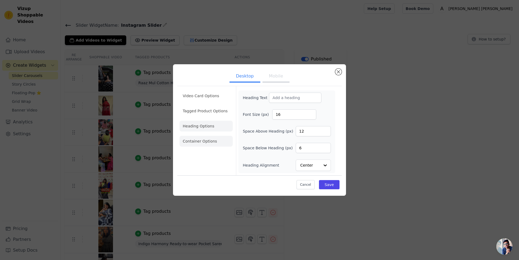
click at [203, 141] on li "Container Options" at bounding box center [205, 141] width 53 height 11
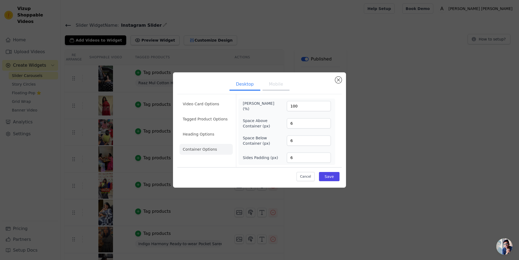
click at [277, 83] on button "Mobile" at bounding box center [275, 85] width 27 height 12
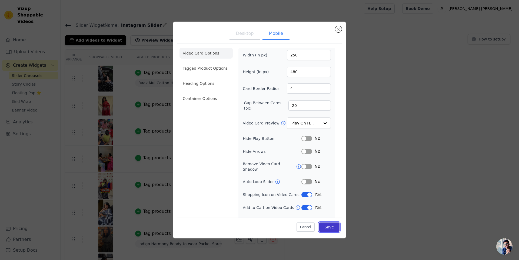
click at [321, 225] on button "Save" at bounding box center [329, 227] width 21 height 9
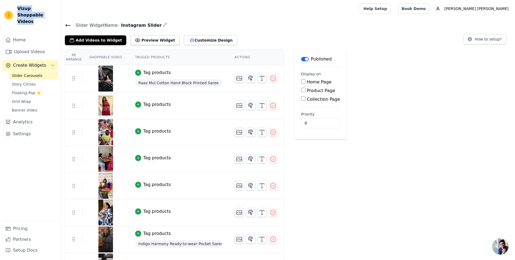
drag, startPoint x: 33, startPoint y: 14, endPoint x: 18, endPoint y: 8, distance: 15.7
click at [18, 8] on span "Vizup Shoppable Videos" at bounding box center [36, 14] width 39 height 19
copy span "Vizup Shoppable Videos"
click at [184, 35] on button "Customize Design" at bounding box center [210, 40] width 53 height 10
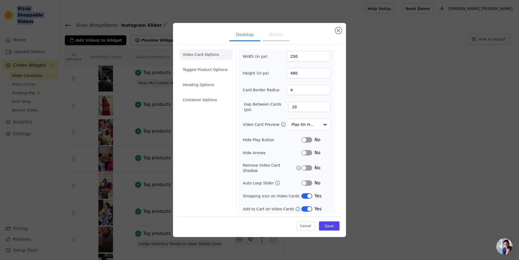
click at [272, 38] on button "Mobile" at bounding box center [275, 35] width 27 height 12
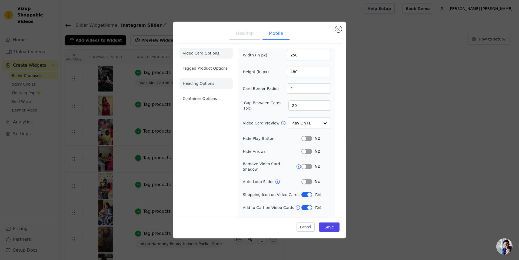
click at [207, 84] on li "Heading Options" at bounding box center [205, 83] width 53 height 11
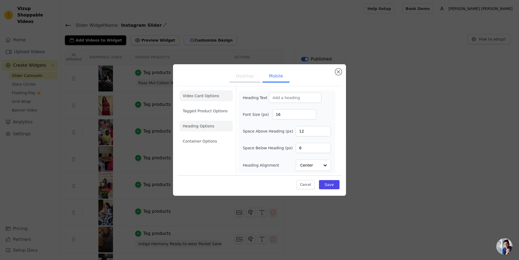
click at [198, 112] on li "Tagged Product Options" at bounding box center [205, 111] width 53 height 11
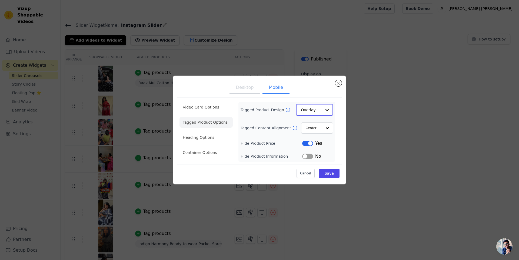
click at [301, 109] on input "Tagged Product Design" at bounding box center [311, 110] width 21 height 11
click at [308, 125] on div "Card" at bounding box center [314, 122] width 37 height 11
click at [330, 174] on button "Save" at bounding box center [329, 173] width 21 height 9
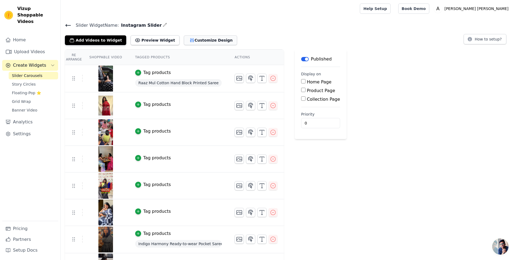
click at [200, 37] on button "Customize Design" at bounding box center [210, 40] width 53 height 10
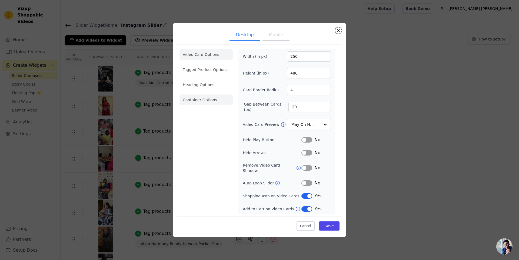
click at [209, 105] on li "Container Options" at bounding box center [205, 100] width 53 height 11
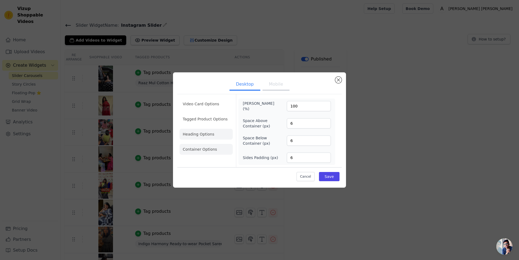
click at [215, 138] on li "Heading Options" at bounding box center [205, 134] width 53 height 11
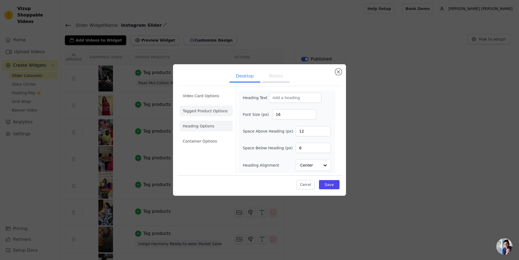
click at [218, 113] on li "Tagged Product Options" at bounding box center [205, 111] width 53 height 11
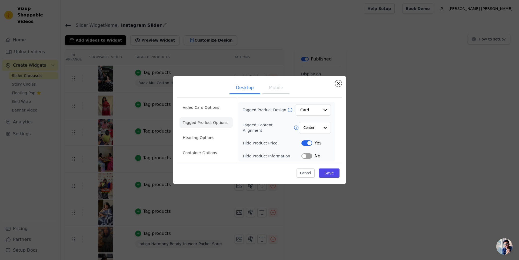
click at [215, 108] on li "Video Card Options" at bounding box center [205, 107] width 53 height 11
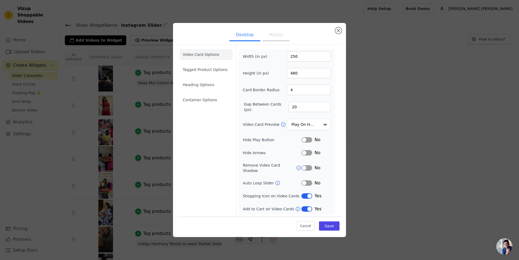
click at [277, 38] on button "Mobile" at bounding box center [275, 35] width 27 height 12
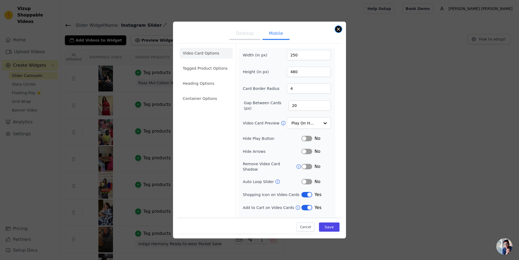
click at [338, 29] on button "Close modal" at bounding box center [338, 29] width 6 height 6
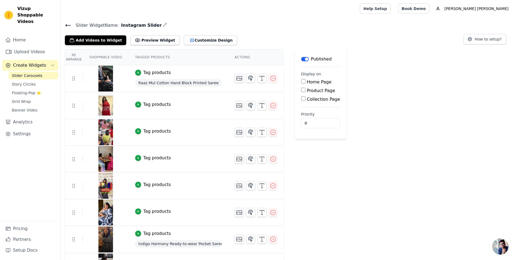
click at [159, 104] on div "Tag products" at bounding box center [157, 104] width 28 height 6
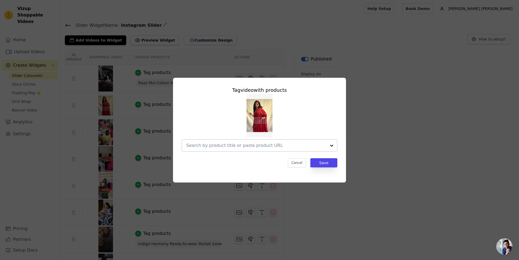
click at [256, 145] on input "text" at bounding box center [256, 145] width 140 height 6
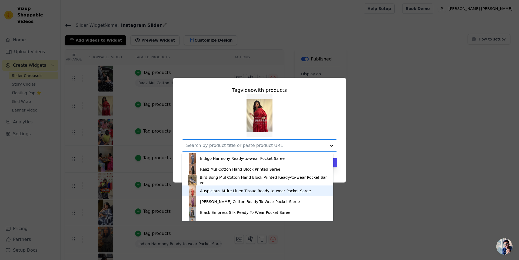
click at [226, 188] on div "Auspicious Attire Linen Tissue Ready-to-wear Pocket Saree" at bounding box center [257, 191] width 141 height 11
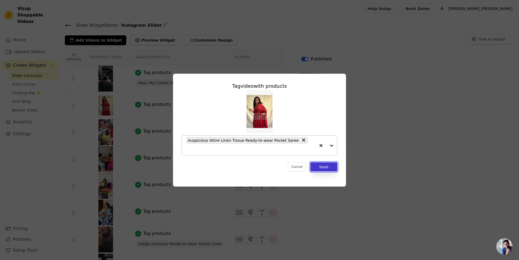
click at [329, 163] on button "Save" at bounding box center [323, 166] width 27 height 9
